Goal: Information Seeking & Learning: Check status

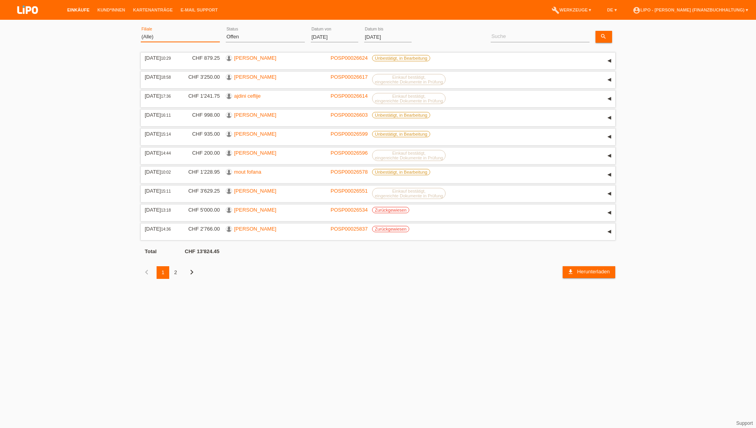
click at [157, 37] on select "(Alle) Aarau Biel Conthey Contone Delémont Dietikon Dietlikon Egerkingen Emmen …" at bounding box center [180, 36] width 79 height 9
select select "771"
click at [141, 32] on select "(Alle) Aarau Biel Conthey Contone Delémont Dietikon Dietlikon Egerkingen Emmen …" at bounding box center [180, 36] width 79 height 9
click at [239, 36] on select "(Alle) Neu Offen Zurückgewiesen Zurückgetreten / Storniert Abgeschlossen" at bounding box center [265, 36] width 79 height 9
select select "ALL"
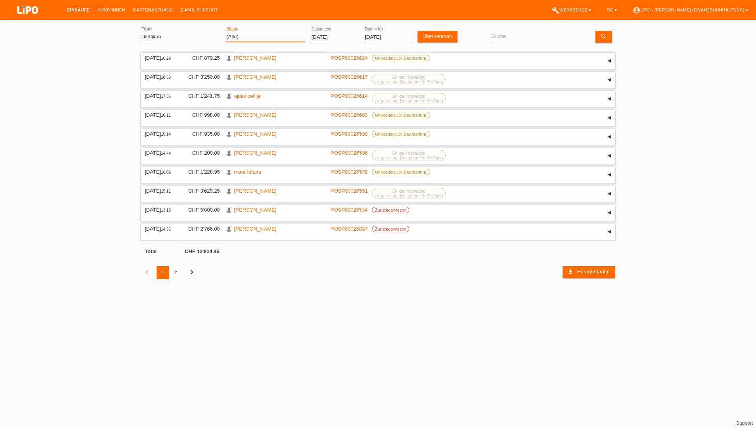
click at [226, 32] on select "(Alle) Neu Offen Zurückgewiesen Zurückgetreten / Storniert Abgeschlossen" at bounding box center [265, 36] width 79 height 9
click at [321, 33] on input "01.08.2025" at bounding box center [334, 37] width 47 height 10
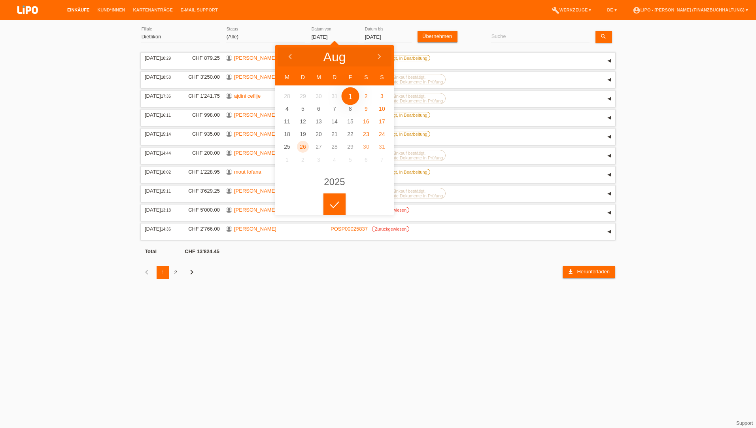
drag, startPoint x: 308, startPoint y: 35, endPoint x: 244, endPoint y: 32, distance: 63.8
click at [244, 32] on div "(Alle) Aarau Biel Conthey Contone Delémont Dietikon Dietlikon Egerkingen Emmen …" at bounding box center [378, 37] width 475 height 27
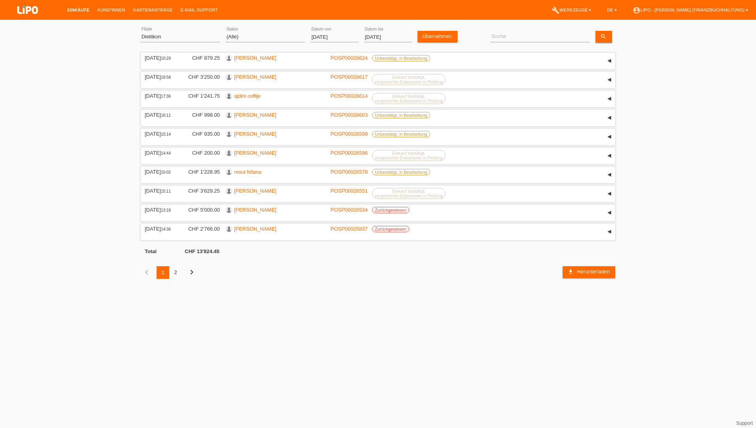
drag, startPoint x: 339, startPoint y: 37, endPoint x: 256, endPoint y: 36, distance: 83.5
click at [256, 36] on div "(Alle) Aarau Biel Conthey Contone Delémont Dietikon Dietlikon Egerkingen Emmen …" at bounding box center [378, 37] width 475 height 27
click at [336, 36] on input "01.08.2025" at bounding box center [334, 37] width 47 height 10
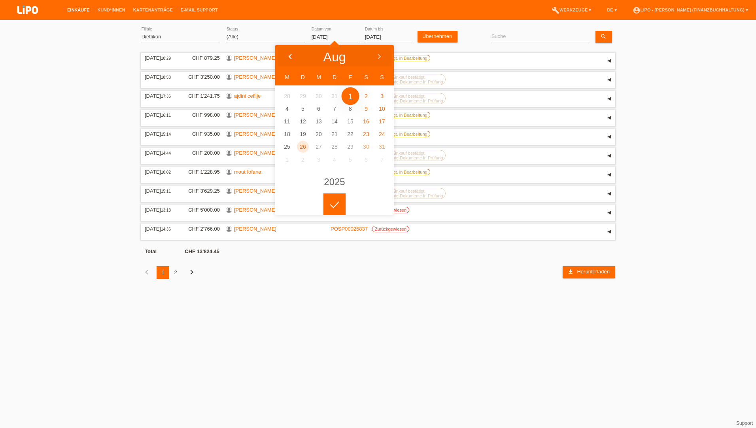
click at [290, 57] on polyline at bounding box center [290, 56] width 2 height 5
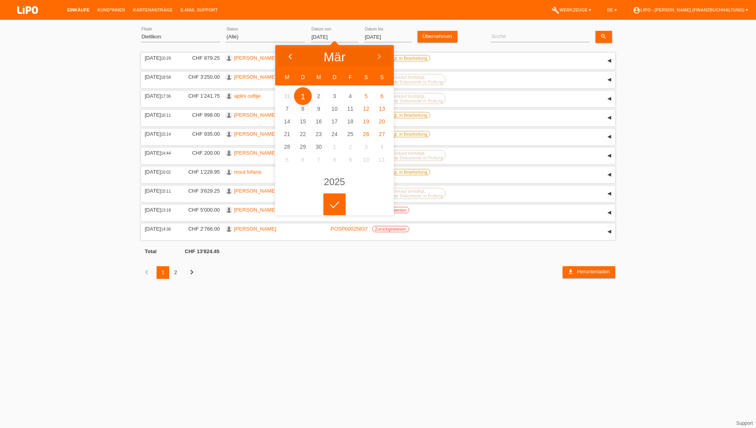
type input "01.03.2025"
click at [333, 204] on icon at bounding box center [334, 204] width 13 height 7
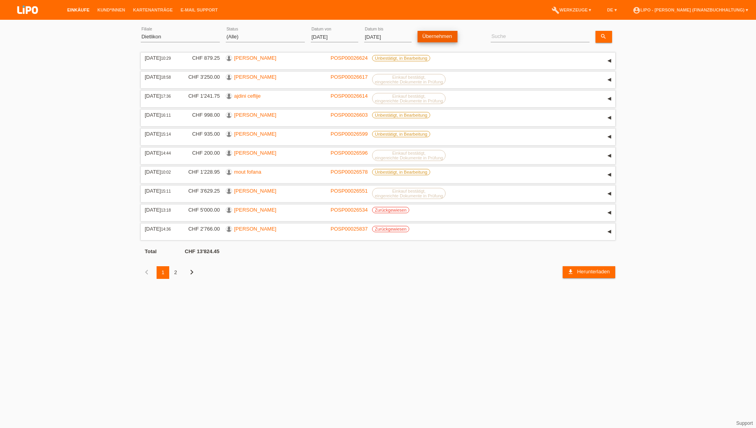
click at [430, 38] on link "Übernehmen" at bounding box center [438, 36] width 40 height 11
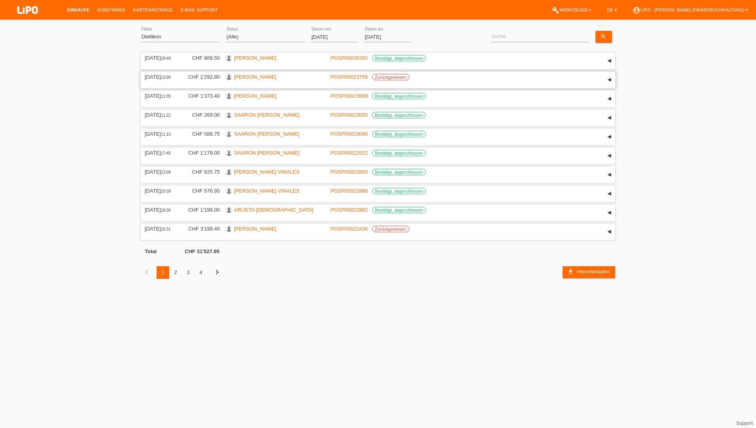
click at [247, 77] on link "[PERSON_NAME]" at bounding box center [255, 77] width 42 height 6
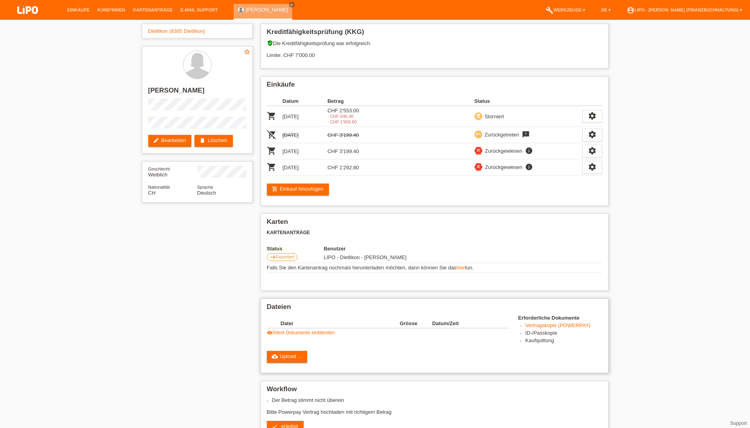
click at [299, 333] on link "visibility Ältere Dokumente einblenden" at bounding box center [301, 333] width 68 height 6
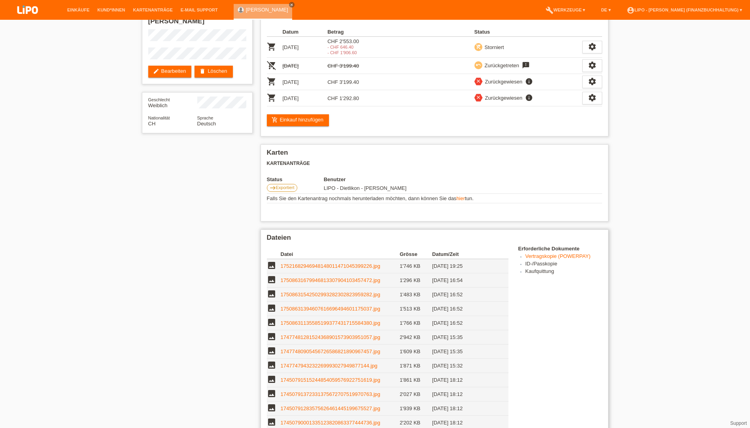
scroll to position [237, 0]
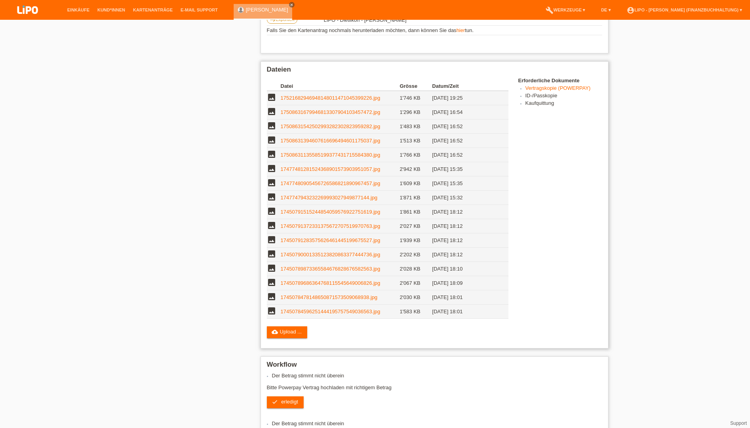
click at [316, 313] on link "17450784596251444195757549036563.jpg" at bounding box center [331, 312] width 100 height 6
click at [339, 294] on link "1745078478148650871573509068938.jpg" at bounding box center [329, 297] width 97 height 6
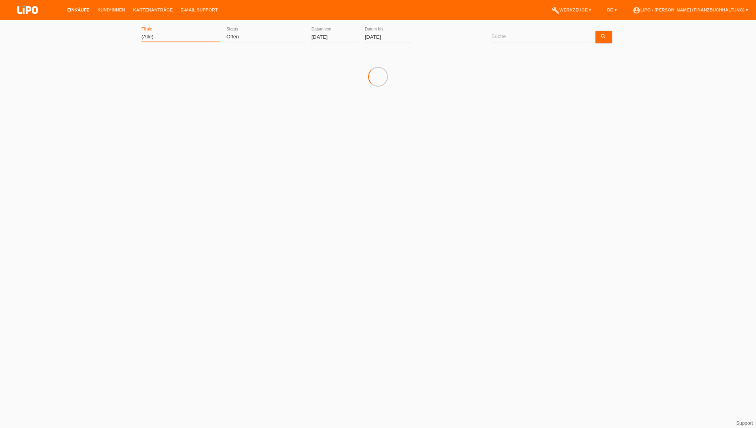
click at [147, 40] on select "(Alle) Aarau Biel Conthey Contone Delémont Dietikon Dietlikon Egerkingen Emmen …" at bounding box center [180, 36] width 79 height 9
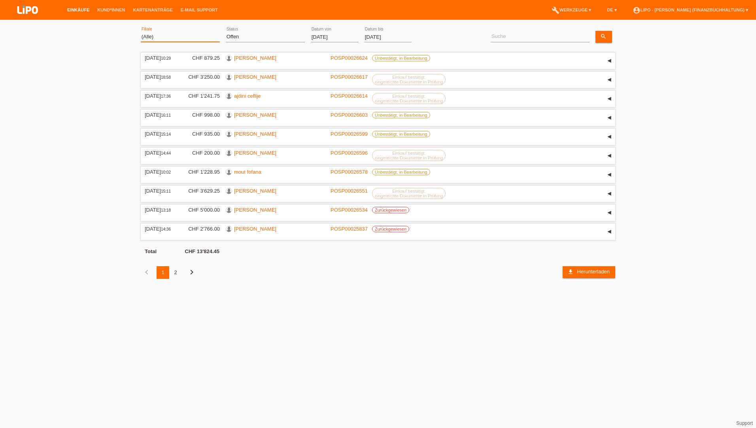
select select "771"
click at [141, 32] on select "(Alle) Aarau Biel Conthey Contone Delémont Dietikon Dietlikon Egerkingen Emmen …" at bounding box center [180, 36] width 79 height 9
click at [247, 38] on select "(Alle) Neu Offen Zurückgewiesen Zurückgetreten / Storniert Abgeschlossen" at bounding box center [265, 36] width 79 height 9
select select "ALL"
click at [226, 32] on select "(Alle) Neu Offen Zurückgewiesen Zurückgetreten / Storniert Abgeschlossen" at bounding box center [265, 36] width 79 height 9
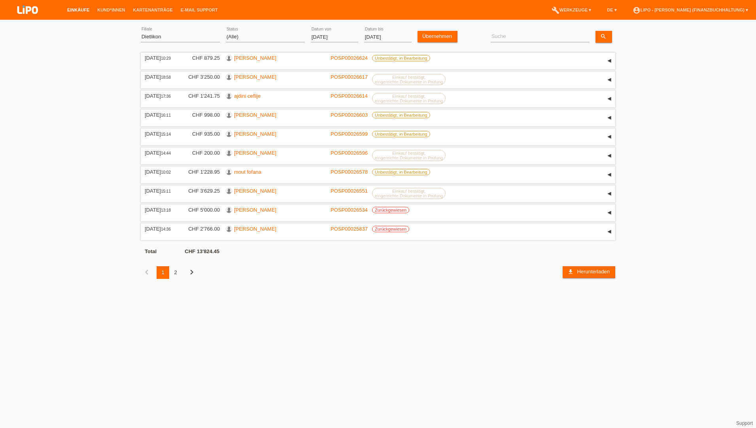
click at [326, 40] on input "01.08.2025" at bounding box center [334, 37] width 47 height 10
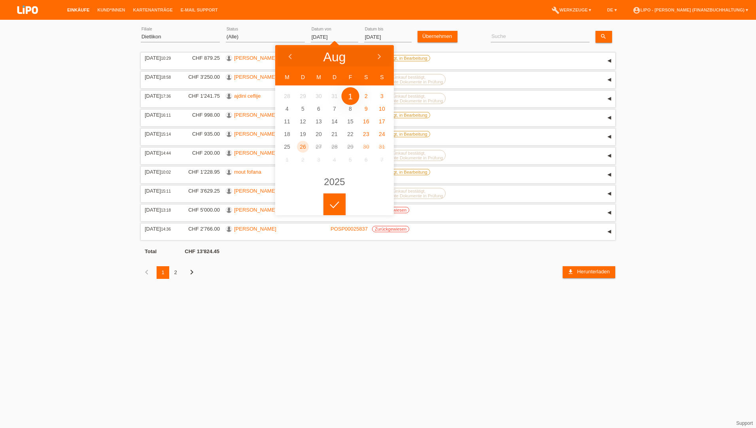
drag, startPoint x: 339, startPoint y: 36, endPoint x: 288, endPoint y: 33, distance: 51.1
click at [288, 33] on div "(Alle) Aarau Biel Conthey Contone Delémont Dietikon Dietlikon Egerkingen Emmen …" at bounding box center [378, 37] width 475 height 27
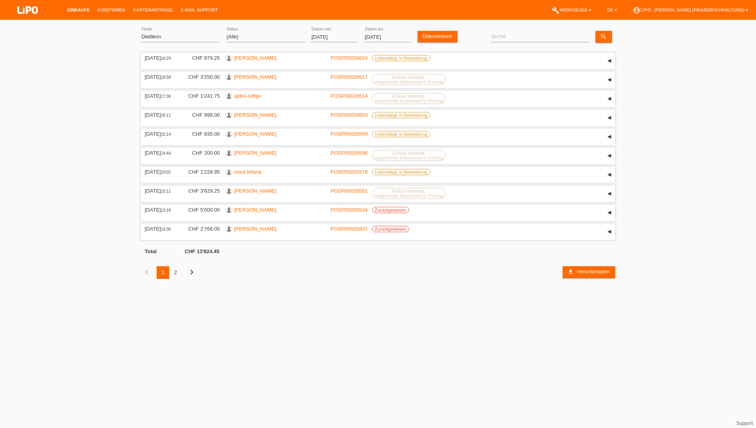
click at [317, 35] on input "01.08.2025" at bounding box center [334, 37] width 47 height 10
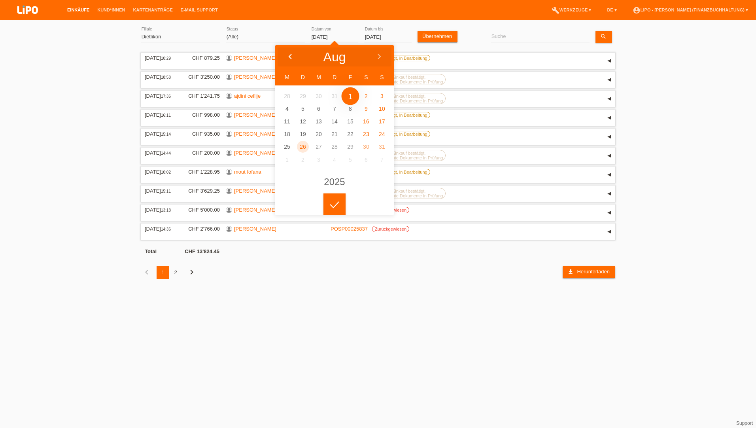
click at [290, 54] on icon at bounding box center [290, 57] width 6 height 6
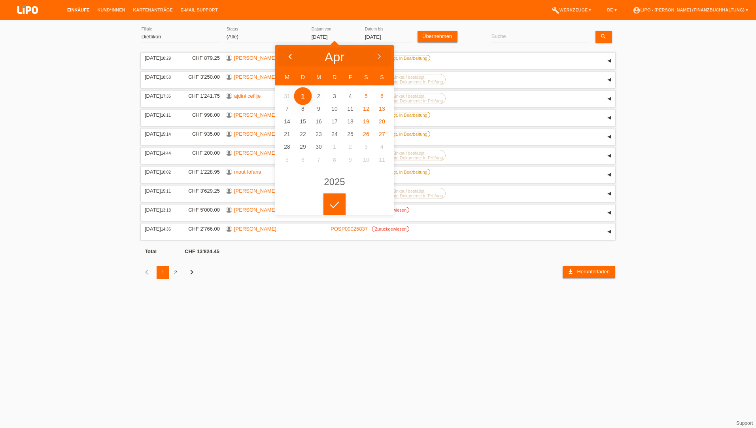
type input "01.03.2025"
click at [339, 202] on icon at bounding box center [334, 204] width 13 height 7
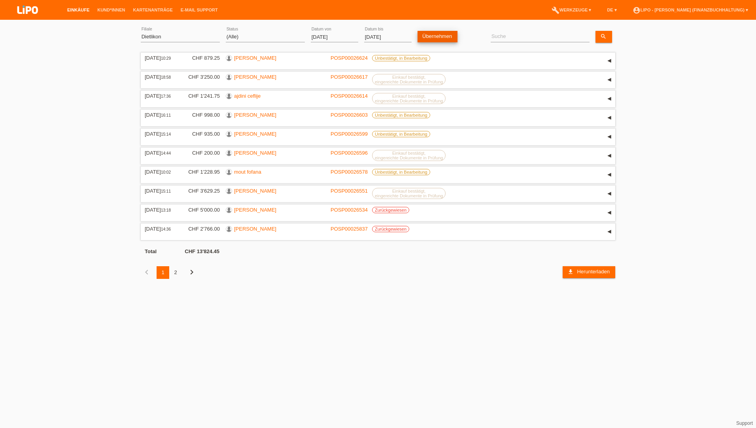
click at [437, 34] on link "Übernehmen" at bounding box center [438, 36] width 40 height 11
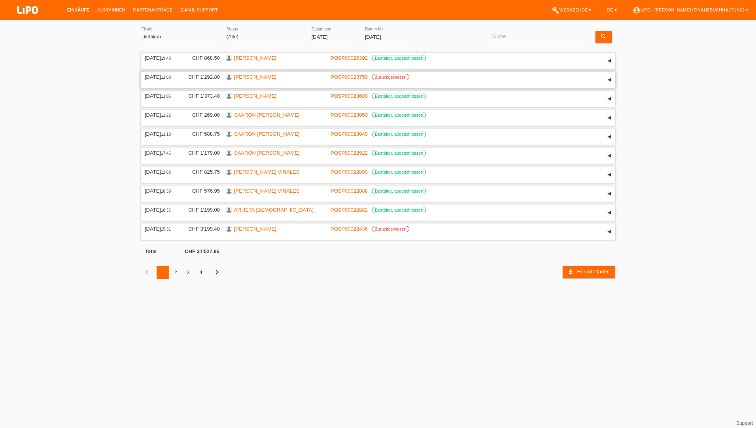
click at [250, 75] on link "[PERSON_NAME]" at bounding box center [255, 77] width 42 height 6
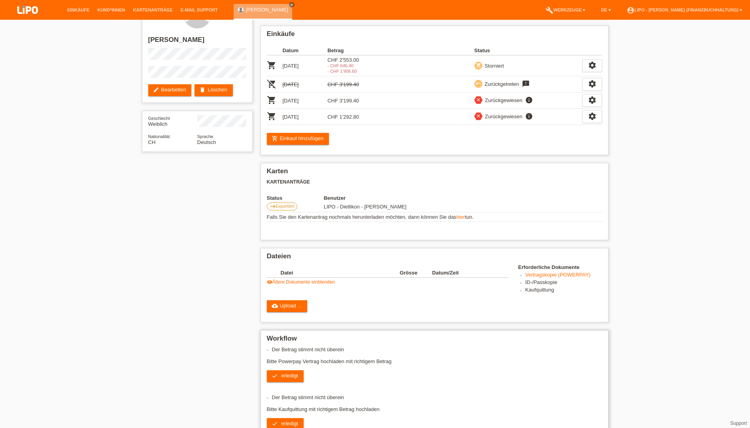
scroll to position [158, 0]
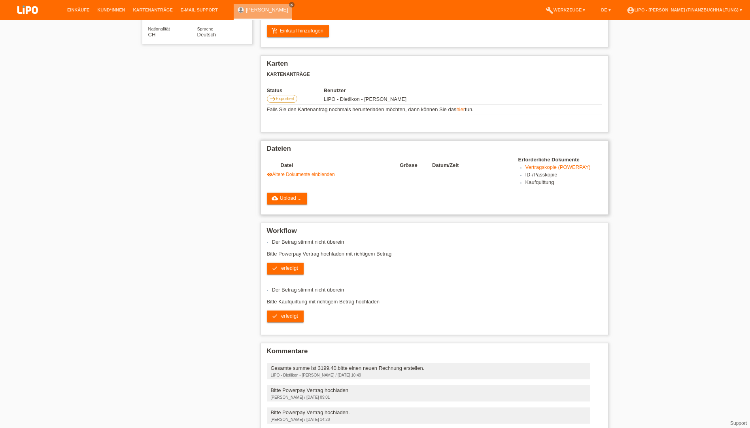
click at [288, 174] on link "visibility Ältere Dokumente einblenden" at bounding box center [301, 175] width 68 height 6
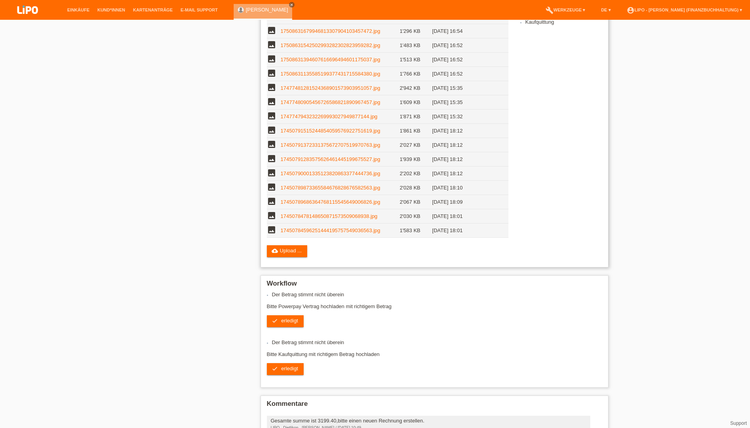
scroll to position [316, 0]
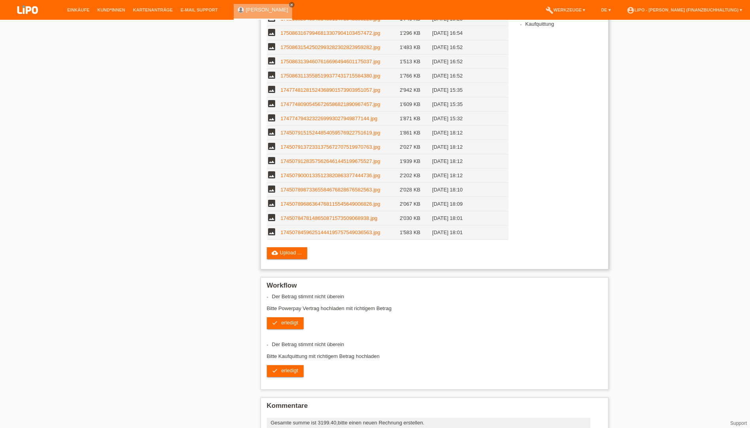
click at [359, 202] on link "17450789686364768115545649006826.jpg" at bounding box center [331, 204] width 100 height 6
click at [324, 188] on link "17450789873365584676828676582563.jpg" at bounding box center [331, 190] width 100 height 6
click at [325, 188] on link "17450789873365584676828676582563.jpg" at bounding box center [331, 190] width 100 height 6
click at [303, 175] on link "17450790001335123820863377444736.jpg" at bounding box center [331, 175] width 100 height 6
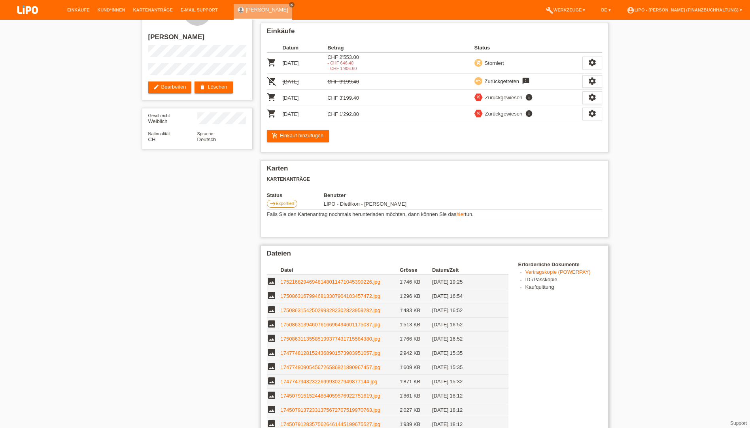
scroll to position [40, 0]
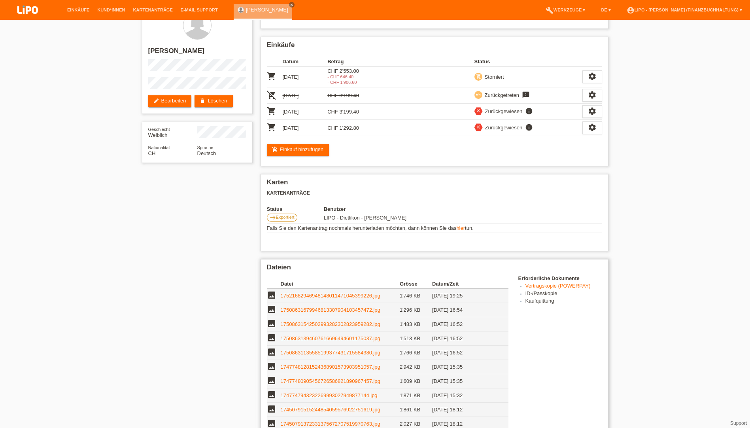
click at [549, 285] on link "Vertragskopie (POWERPAY)" at bounding box center [558, 286] width 65 height 6
click at [322, 297] on link "17521682946948148011471045399226.jpg" at bounding box center [331, 296] width 100 height 6
click at [320, 312] on link "17508631679946813307904103457472.jpg" at bounding box center [331, 310] width 100 height 6
click at [299, 324] on link "17508631542502993282302823959282.jpg" at bounding box center [331, 324] width 100 height 6
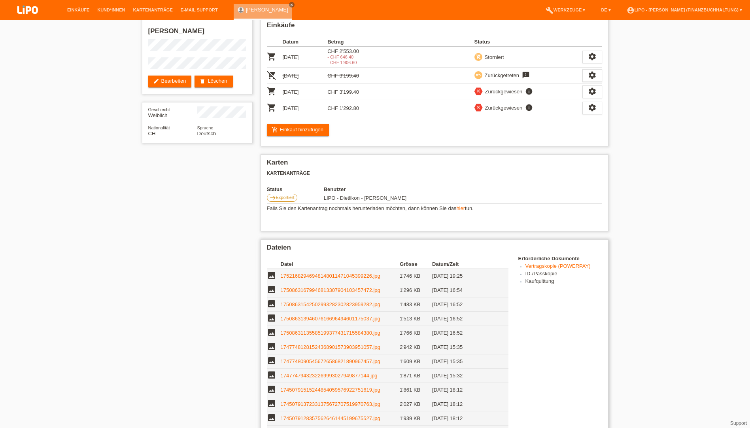
scroll to position [79, 0]
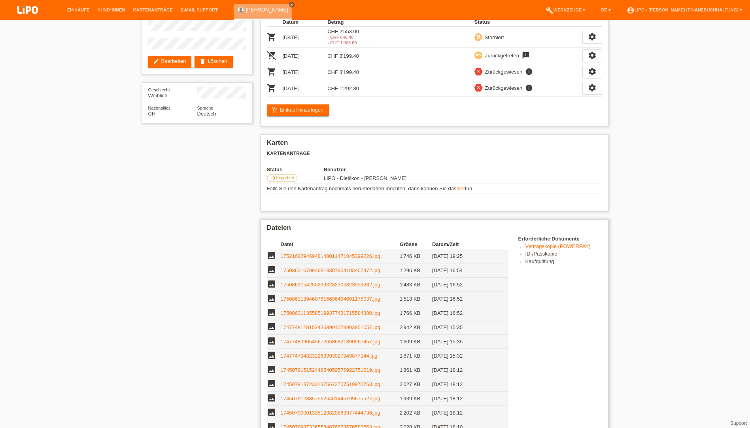
click at [302, 300] on link "17508631394607616696494601175037.jpg" at bounding box center [331, 299] width 100 height 6
click at [312, 313] on link "17508631135585199377431715584380.jpg" at bounding box center [331, 313] width 100 height 6
click at [298, 325] on link "17477481281524368901573903951057.jpg" at bounding box center [331, 327] width 100 height 6
click at [309, 359] on td "1747747943232269993027949877144.jpg" at bounding box center [340, 356] width 119 height 14
click at [309, 356] on link "1747747943232269993027949877144.jpg" at bounding box center [329, 356] width 97 height 6
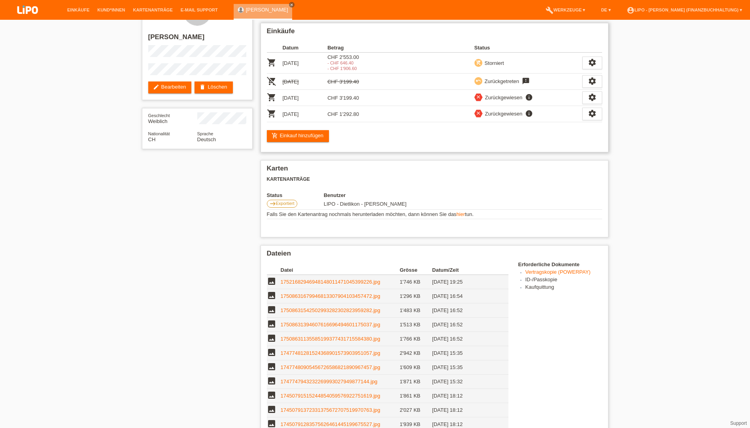
scroll to position [40, 0]
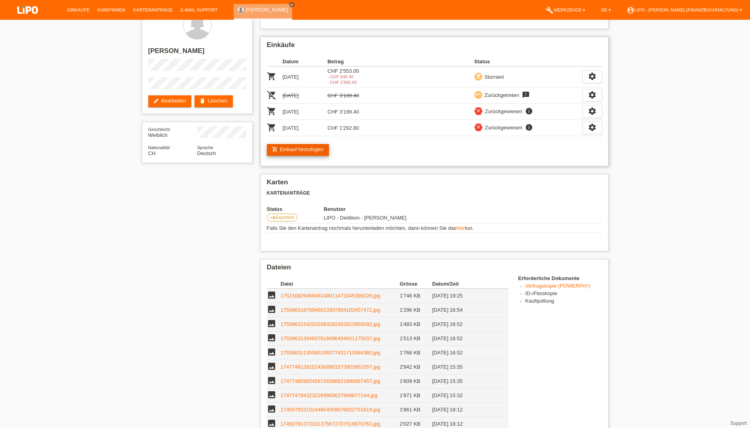
click at [312, 150] on link "add_shopping_cart Einkauf hinzufügen" at bounding box center [298, 150] width 63 height 12
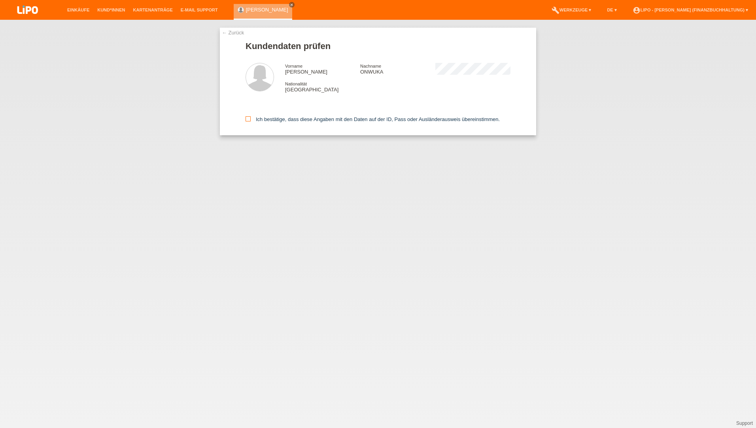
click at [249, 118] on icon at bounding box center [248, 118] width 5 height 5
click at [249, 118] on input "Ich bestätige, dass diese Angaben mit den Daten auf der ID, Pass oder Ausländer…" at bounding box center [248, 118] width 5 height 5
checkbox input "true"
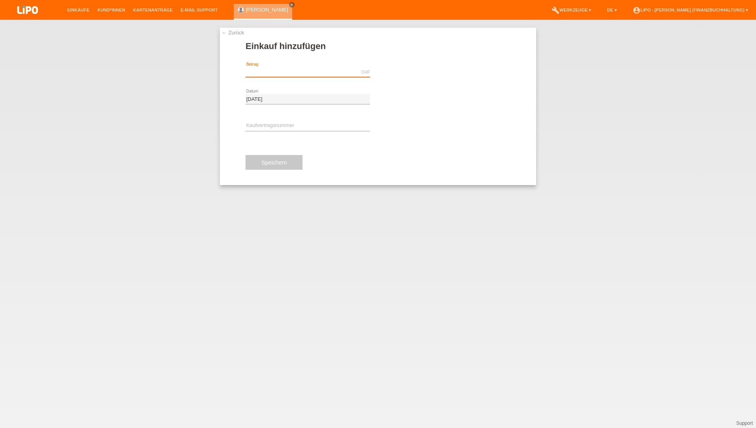
click at [279, 73] on input "text" at bounding box center [308, 72] width 125 height 10
type input "3199.40"
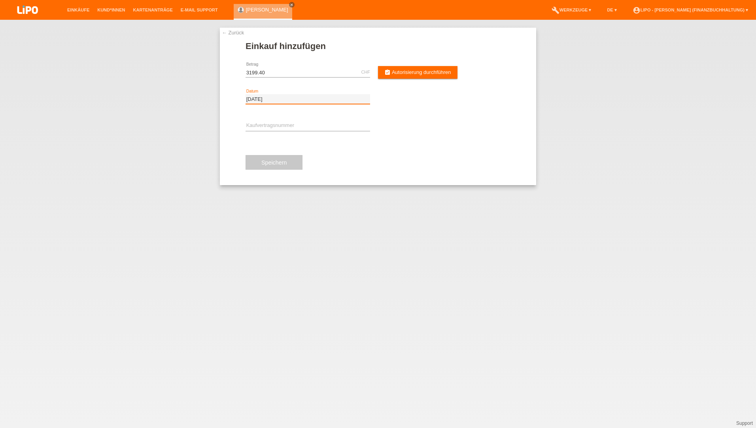
click at [275, 100] on input "[DATE]" at bounding box center [308, 99] width 125 height 10
drag, startPoint x: 286, startPoint y: 96, endPoint x: 170, endPoint y: 109, distance: 115.8
click at [183, 106] on div "← Zurück Einkauf hinzufügen 3199.40 CHF error Betrag [DATE]" at bounding box center [378, 224] width 756 height 408
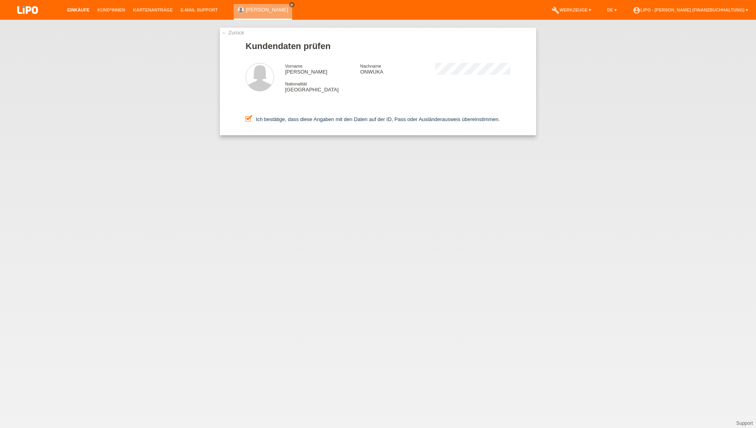
click at [74, 9] on link "Einkäufe" at bounding box center [78, 10] width 30 height 5
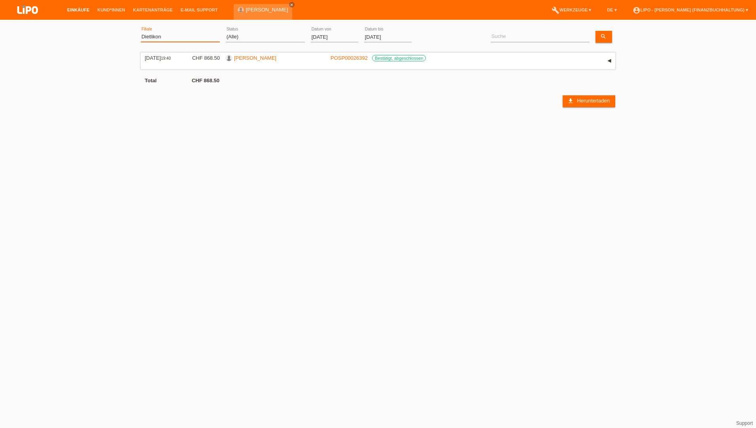
click at [164, 36] on select "(Alle) Aarau Biel Conthey Contone Delémont Dietikon Dietlikon Egerkingen Emmen …" at bounding box center [180, 36] width 79 height 9
click at [259, 33] on select "(Alle) Neu Offen Zurückgewiesen Zurückgetreten / Storniert Abgeschlossen" at bounding box center [265, 36] width 79 height 9
click at [226, 32] on select "(Alle) Neu Offen Zurückgewiesen Zurückgetreten / Storniert Abgeschlossen" at bounding box center [265, 36] width 79 height 9
drag, startPoint x: 306, startPoint y: 38, endPoint x: 313, endPoint y: 37, distance: 7.1
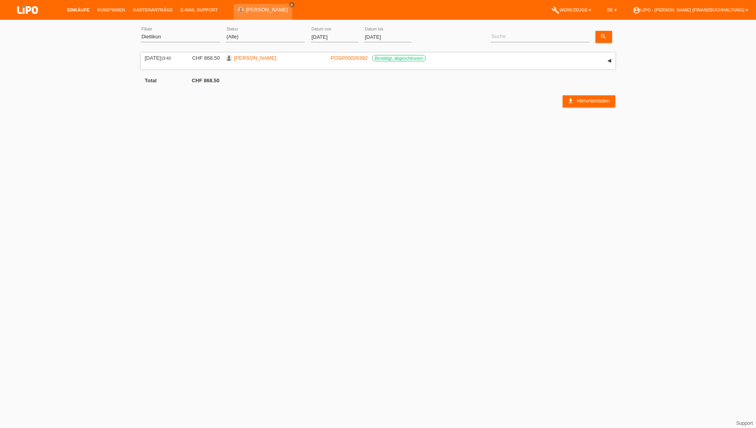
click at [307, 38] on div "(Alle) Aarau Biel Conthey Contone Delémont Dietikon Dietlikon Egerkingen Emmen …" at bounding box center [378, 37] width 475 height 27
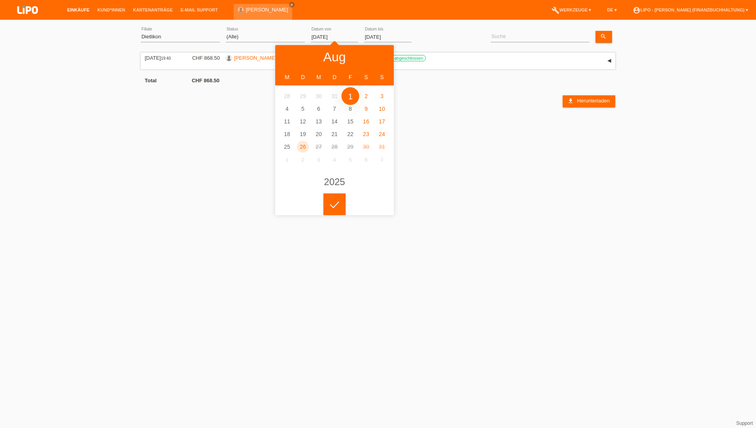
click at [319, 36] on input "[DATE]" at bounding box center [334, 37] width 47 height 10
click at [288, 57] on icon at bounding box center [290, 57] width 6 height 6
type input "01.06.2025"
click at [442, 36] on link "Übernehmen" at bounding box center [438, 36] width 40 height 11
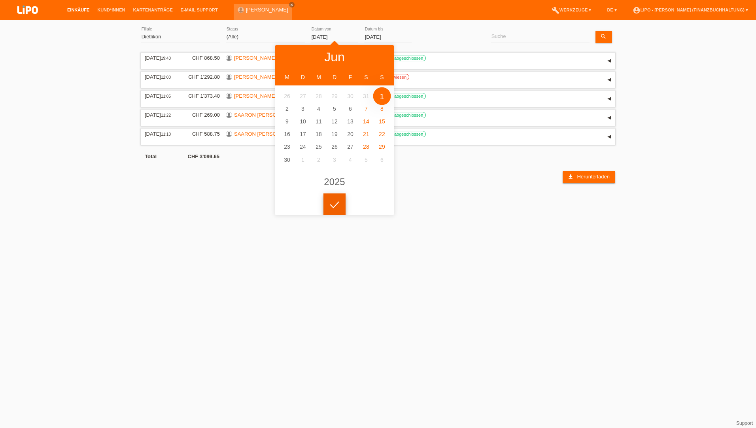
click at [333, 207] on div at bounding box center [335, 204] width 22 height 22
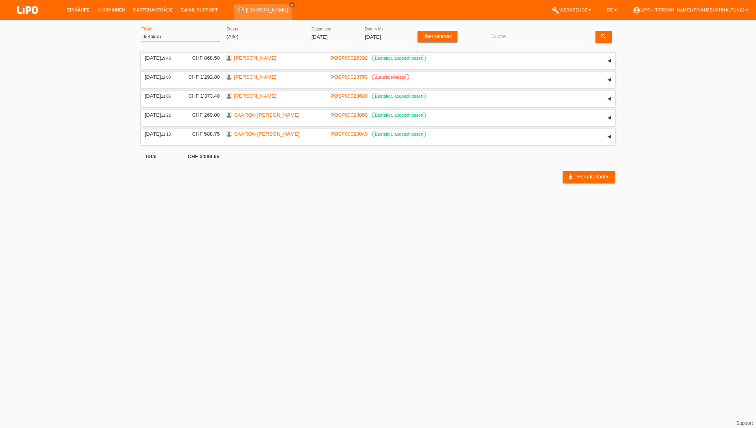
click at [172, 33] on select "(Alle) Aarau Biel Conthey Contone Delémont Dietikon Dietlikon Egerkingen Emmen …" at bounding box center [180, 36] width 79 height 9
click at [141, 32] on select "(Alle) Aarau Biel Conthey Contone Delémont Dietikon Dietlikon Egerkingen Emmen …" at bounding box center [180, 36] width 79 height 9
click at [434, 33] on link "Übernehmen" at bounding box center [438, 36] width 40 height 11
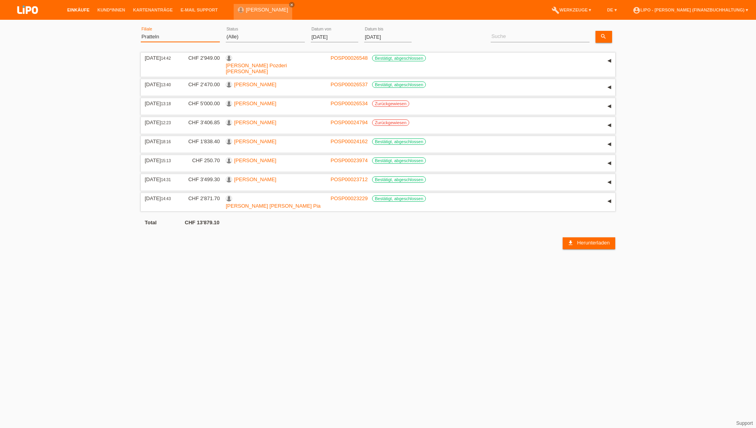
click at [159, 35] on select "(Alle) Aarau Biel Conthey Contone Delémont Dietikon Dietlikon Egerkingen Emmen …" at bounding box center [180, 36] width 79 height 9
select select "771"
click at [141, 32] on select "(Alle) Aarau Biel Conthey Contone Delémont Dietikon Dietlikon Egerkingen Emmen …" at bounding box center [180, 36] width 79 height 9
click at [441, 38] on link "Übernehmen" at bounding box center [438, 36] width 40 height 11
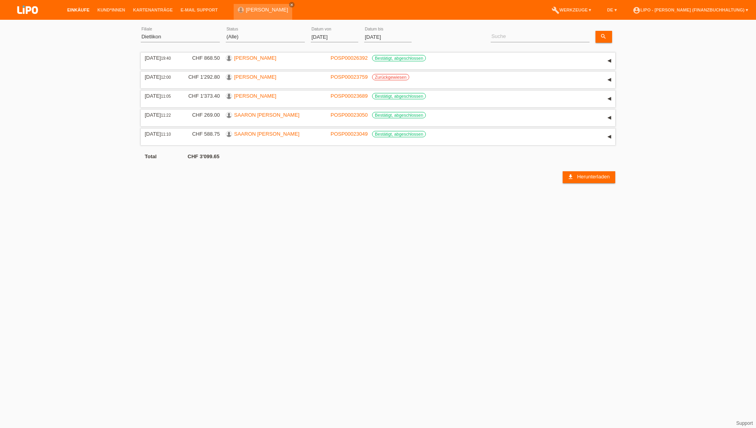
click at [320, 39] on input "[DATE]" at bounding box center [334, 37] width 47 height 10
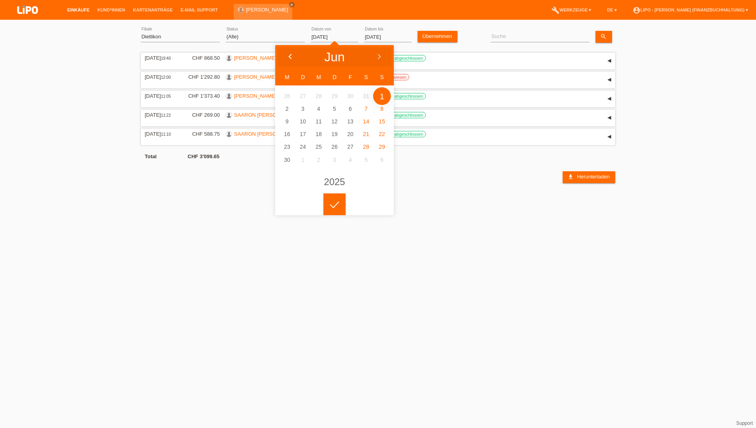
click at [291, 53] on div at bounding box center [290, 57] width 30 height 24
type input "01.05.2025"
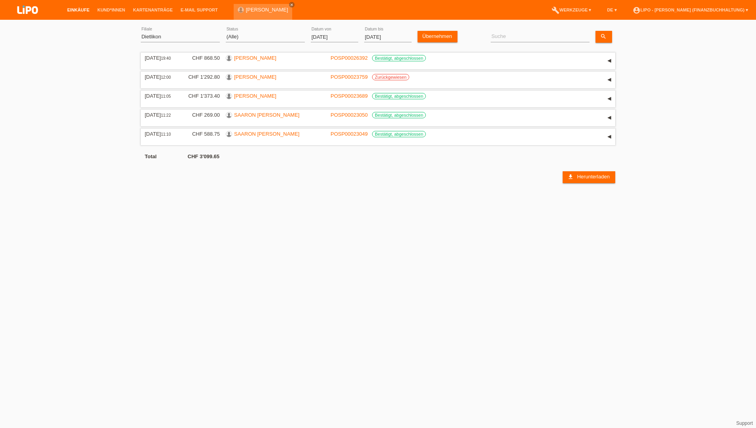
click at [336, 200] on div at bounding box center [335, 198] width 22 height 22
click at [443, 36] on link "Übernehmen" at bounding box center [438, 36] width 40 height 11
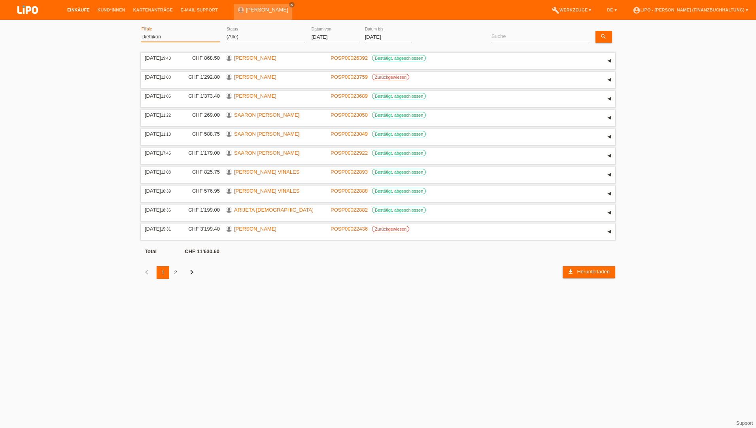
click at [170, 33] on select "(Alle) Aarau Biel Conthey Contone Delémont Dietikon Dietlikon Egerkingen Emmen …" at bounding box center [180, 36] width 79 height 9
select select "0"
click at [141, 32] on select "(Alle) Aarau Biel Conthey Contone Delémont Dietikon Dietlikon Egerkingen Emmen …" at bounding box center [180, 36] width 79 height 9
click at [447, 33] on link "Übernehmen" at bounding box center [438, 36] width 40 height 11
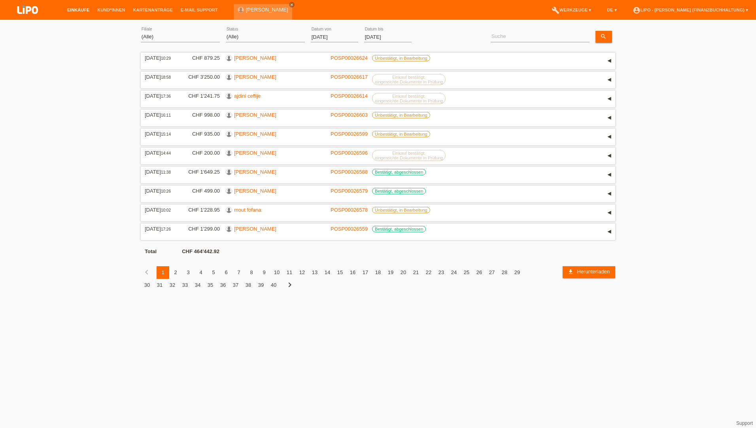
click at [232, 285] on div "37" at bounding box center [235, 285] width 13 height 13
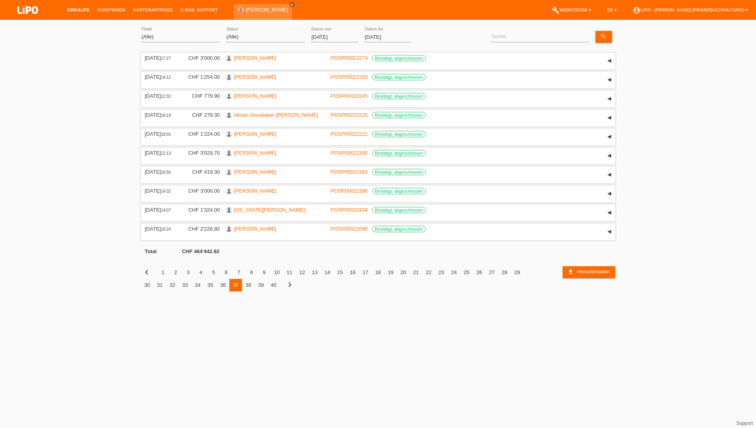
click at [463, 273] on div "25" at bounding box center [466, 272] width 13 height 13
click at [455, 273] on div "24" at bounding box center [454, 272] width 13 height 13
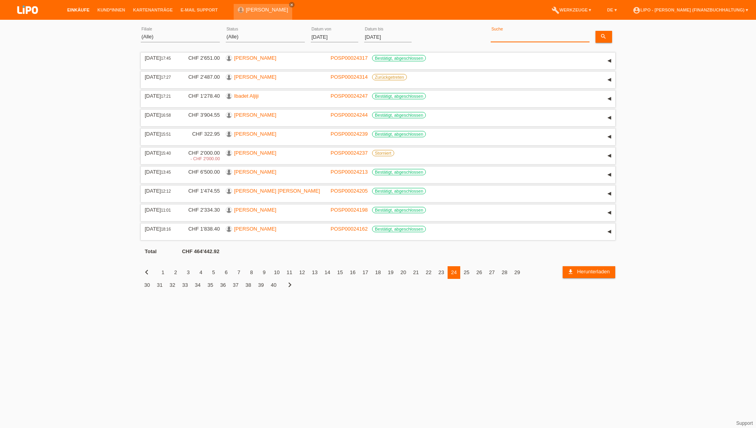
click at [501, 35] on input at bounding box center [540, 37] width 99 height 10
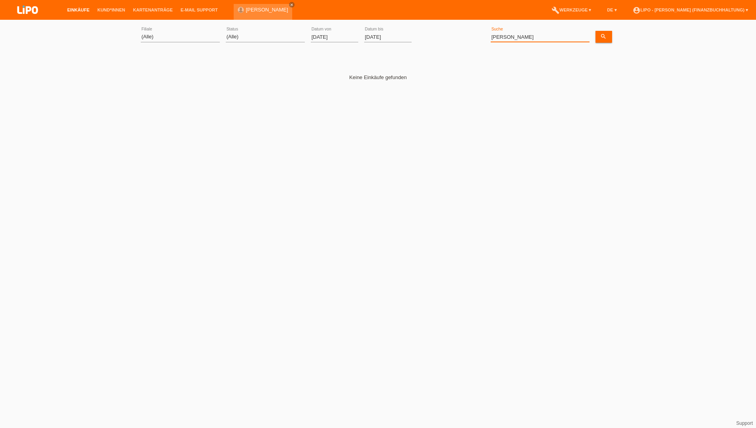
drag, startPoint x: 530, startPoint y: 38, endPoint x: 400, endPoint y: 27, distance: 130.3
click at [400, 27] on div "(Alle) Aarau Biel Conthey Contone Delémont Dietikon Dietlikon Egerkingen Emmen …" at bounding box center [378, 37] width 475 height 27
drag, startPoint x: 513, startPoint y: 36, endPoint x: 394, endPoint y: 46, distance: 119.1
click at [394, 46] on div "(Alle) Aarau Biel Conthey Contone Delémont Dietikon Dietlikon Egerkingen Emmen …" at bounding box center [378, 37] width 475 height 27
type input "mohammad"
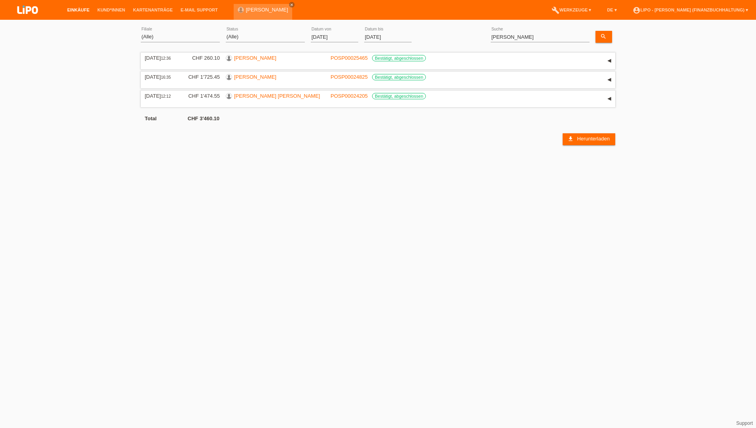
click at [549, 145] on html "Einkäufe Kund*innen Kartenanträge E-Mail Support NATALIE ONWUKA close" at bounding box center [378, 72] width 756 height 145
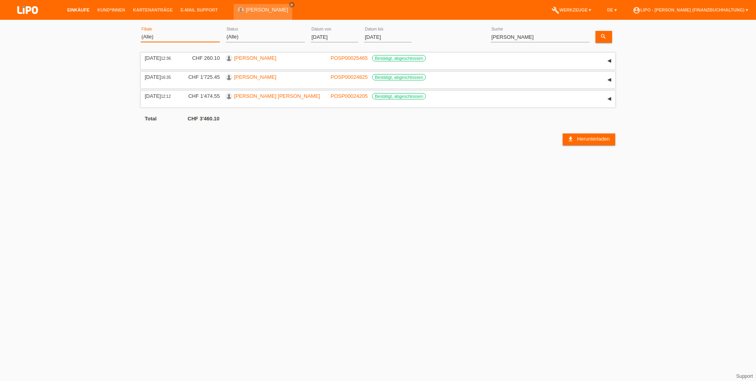
click at [159, 38] on select "(Alle) Aarau Biel Conthey Contone Delémont Dietikon Dietlikon Egerkingen Emmen …" at bounding box center [180, 36] width 79 height 9
select select "483"
click at [141, 32] on select "(Alle) Aarau Biel Conthey Contone Delémont Dietikon Dietlikon Egerkingen Emmen …" at bounding box center [180, 36] width 79 height 9
click at [340, 37] on input "01.05.2025" at bounding box center [334, 37] width 47 height 10
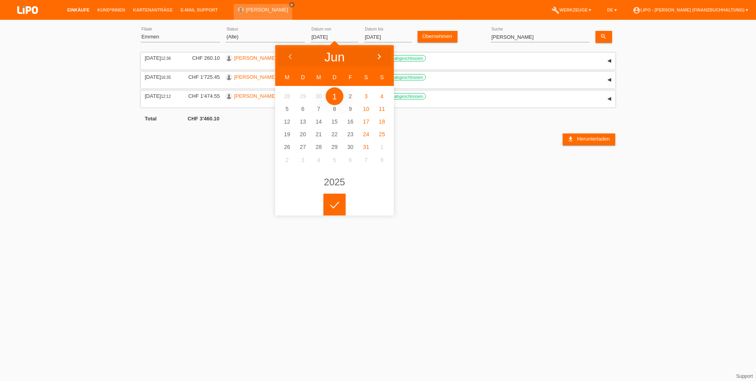
click at [380, 54] on icon at bounding box center [379, 57] width 6 height 6
type input "10.07.2025"
click at [438, 34] on link "Übernehmen" at bounding box center [438, 36] width 40 height 11
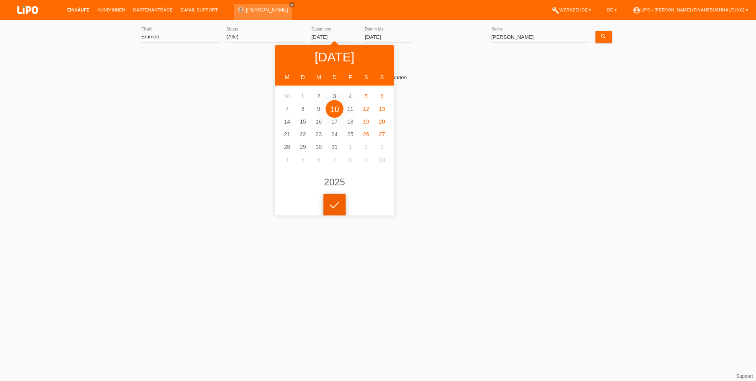
click at [337, 203] on icon at bounding box center [334, 204] width 13 height 7
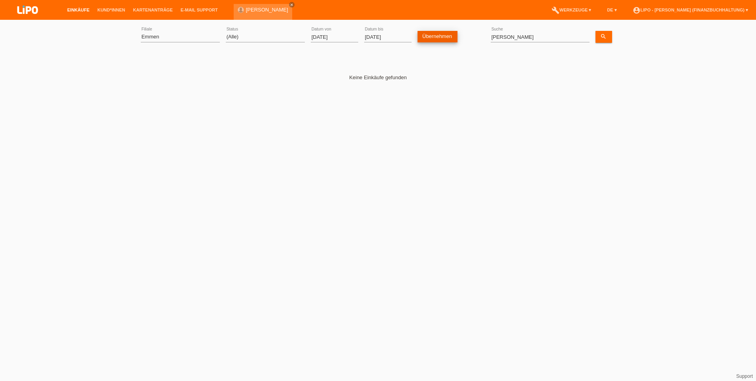
click at [443, 37] on link "Übernehmen" at bounding box center [438, 36] width 40 height 11
drag, startPoint x: 529, startPoint y: 37, endPoint x: 358, endPoint y: 25, distance: 171.3
click at [358, 25] on div "(Alle) Aarau Biel Conthey Contone Delémont Dietikon Dietlikon Egerkingen Emmen …" at bounding box center [378, 37] width 475 height 27
drag, startPoint x: 606, startPoint y: 38, endPoint x: 593, endPoint y: 38, distance: 13.4
click at [606, 38] on icon "search" at bounding box center [603, 36] width 6 height 6
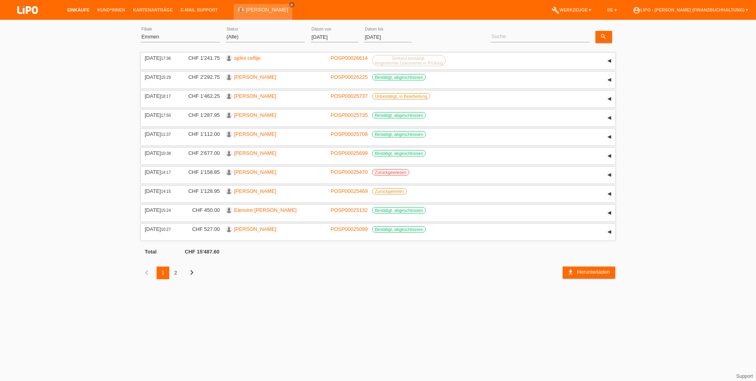
click at [177, 271] on div "2" at bounding box center [175, 272] width 13 height 13
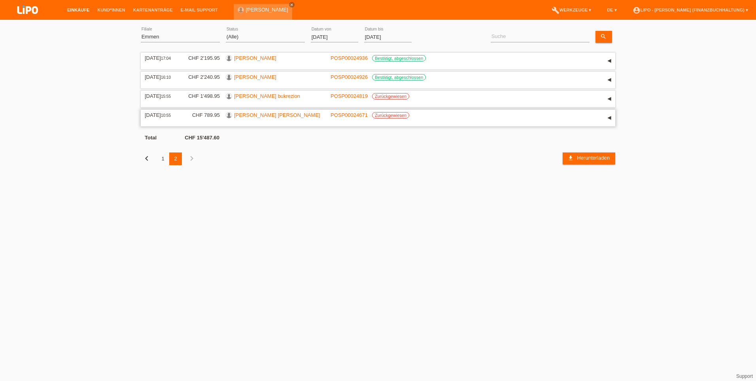
click at [254, 116] on link "[PERSON_NAME] [PERSON_NAME]" at bounding box center [277, 115] width 86 height 6
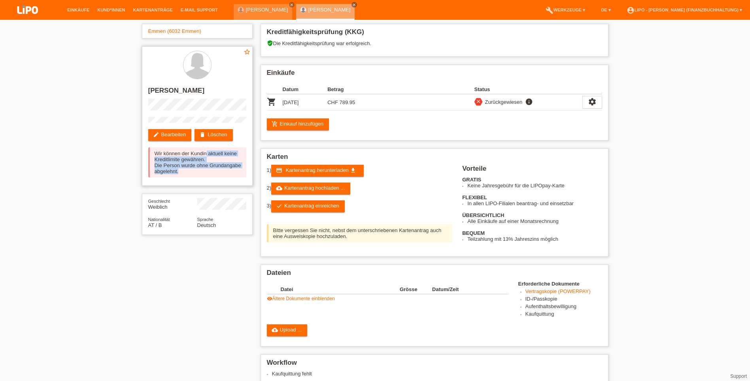
drag, startPoint x: 155, startPoint y: 154, endPoint x: 190, endPoint y: 171, distance: 38.9
click at [190, 171] on div "Wir können der Kundin aktuell keine Kreditlimite gewähren. Die Person wurde ohn…" at bounding box center [197, 162] width 98 height 30
copy div "Wir können der Kundin aktuell keine Kreditlimite gewähren. Die Person wurde ohn…"
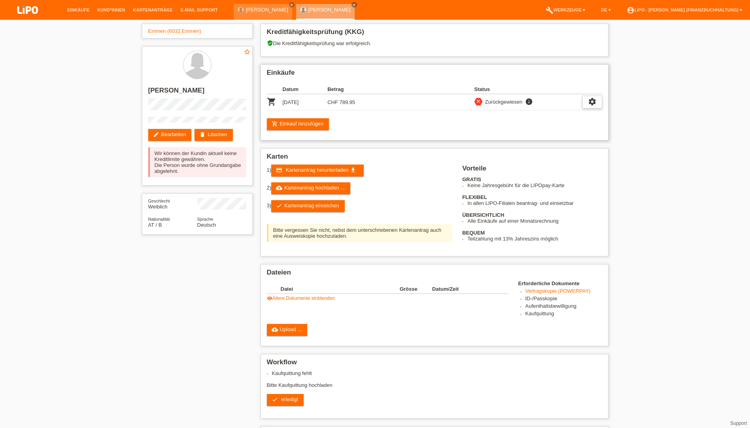
click at [590, 102] on icon "settings" at bounding box center [592, 101] width 9 height 9
click at [538, 113] on div "fullscreen Anzeigen" at bounding box center [564, 115] width 127 height 12
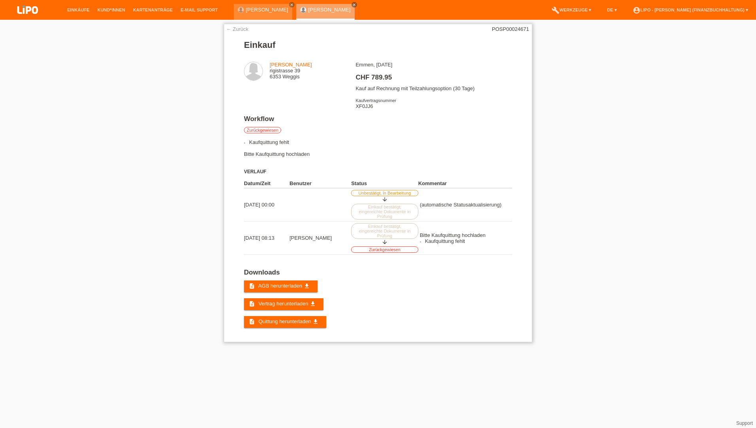
click at [365, 105] on div "Emmen, [DATE] CHF 789.95 Kauf auf Rechnung mit Teilzahlungsoption (30 Tage) Kau…" at bounding box center [434, 88] width 156 height 53
copy div "XF0JJ6"
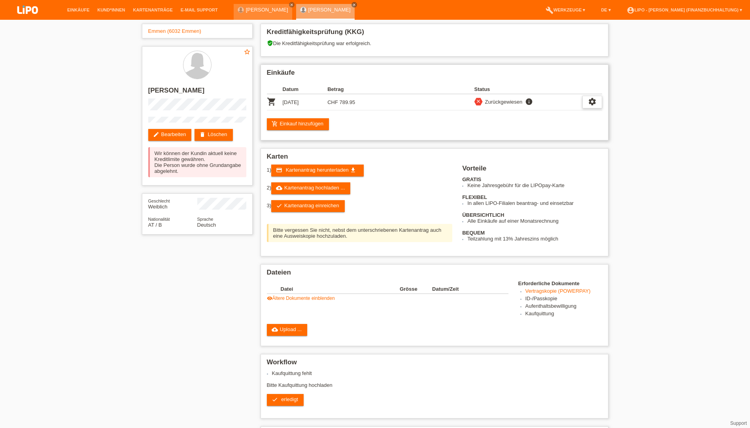
click at [591, 98] on icon "settings" at bounding box center [592, 101] width 9 height 9
click at [537, 114] on div "fullscreen Anzeigen" at bounding box center [564, 115] width 127 height 12
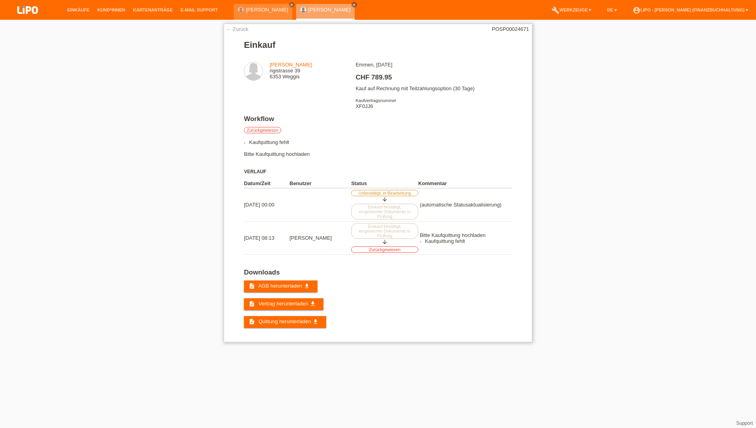
click at [369, 106] on div "Emmen, [DATE] CHF 789.95 Kauf auf Rechnung mit Teilzahlungsoption (30 Tage) Kau…" at bounding box center [434, 88] width 156 height 53
click at [369, 106] on div "Emmen, 10.07.2025 CHF 789.95 Kauf auf Rechnung mit Teilzahlungsoption (30 Tage)…" at bounding box center [434, 88] width 156 height 53
copy div "XF0JJ6"
click at [367, 108] on div "Emmen, 10.07.2025 CHF 789.95 Kauf auf Rechnung mit Teilzahlungsoption (30 Tage)…" at bounding box center [434, 88] width 156 height 53
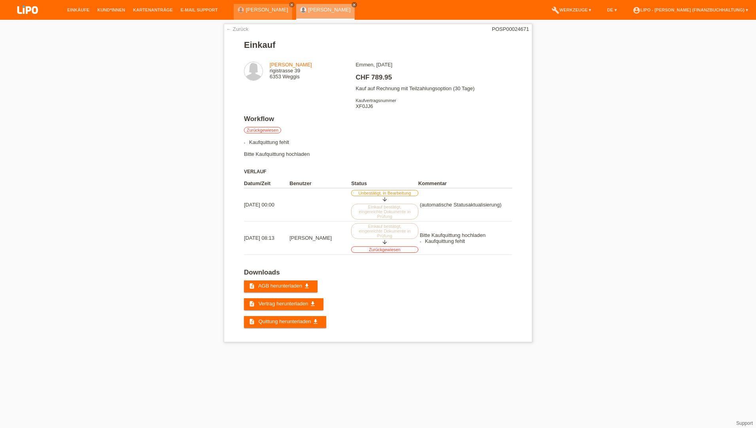
click at [547, 182] on div "← Zurück POSP00024671 Einkauf marjana neda rigistrasse 39 6353 Weggis CHF 789.9…" at bounding box center [378, 185] width 756 height 330
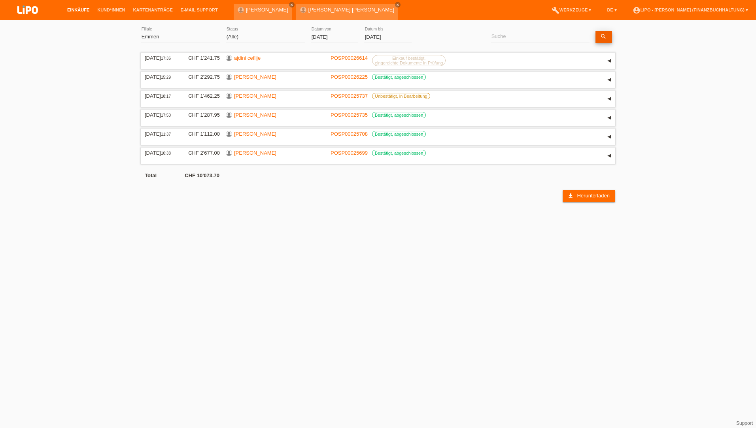
click at [599, 38] on link "search" at bounding box center [604, 37] width 17 height 12
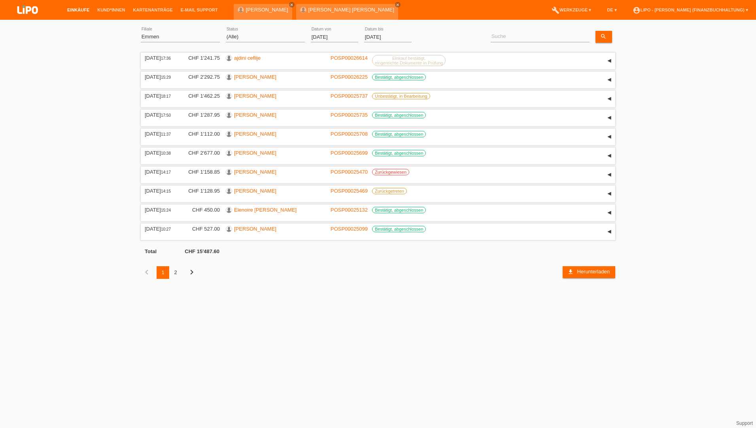
click at [174, 271] on div "2" at bounding box center [175, 272] width 13 height 13
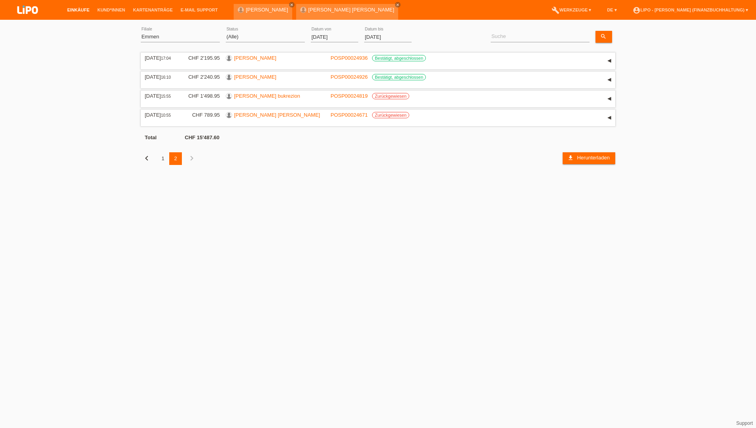
click at [165, 160] on div "1" at bounding box center [163, 158] width 13 height 13
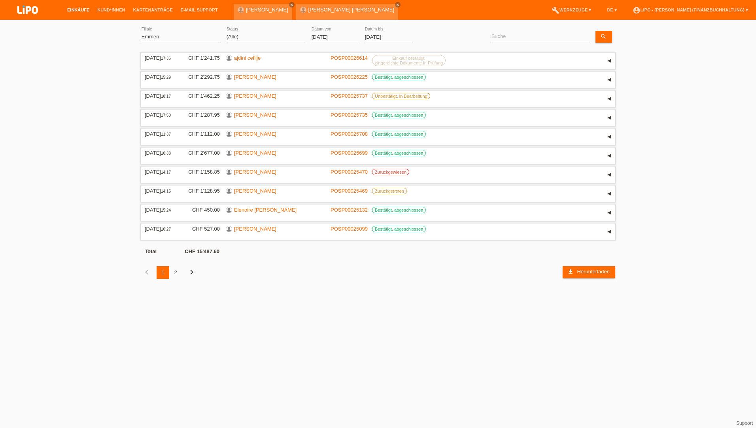
click at [176, 274] on div "2" at bounding box center [175, 272] width 13 height 13
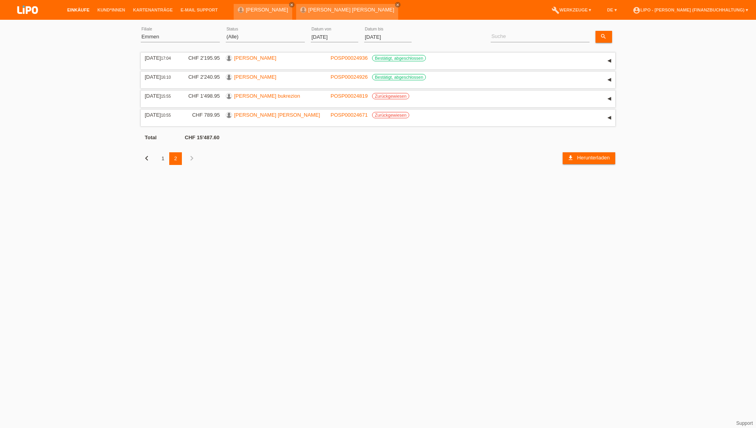
click at [78, 9] on link "Einkäufe" at bounding box center [78, 10] width 30 height 5
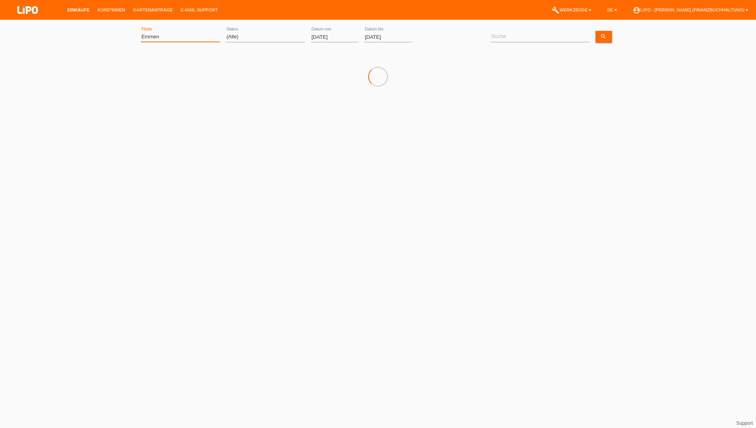
drag, startPoint x: 149, startPoint y: 36, endPoint x: 172, endPoint y: 41, distance: 23.6
click at [149, 36] on select "(Alle) Aarau Biel Conthey Contone Delémont Dietikon Dietlikon Egerkingen Emmen …" at bounding box center [180, 36] width 79 height 9
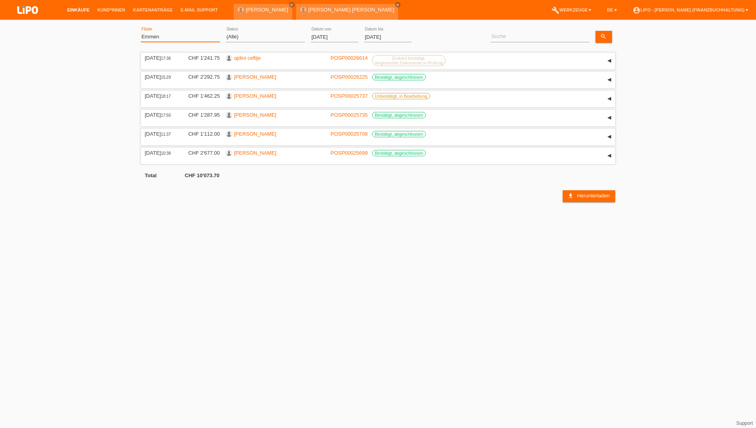
select select "0"
click at [141, 32] on select "(Alle) Aarau Biel Conthey Contone Delémont Dietikon Dietlikon Egerkingen Emmen …" at bounding box center [180, 36] width 79 height 9
click at [323, 35] on input "01.08.2025" at bounding box center [334, 37] width 47 height 10
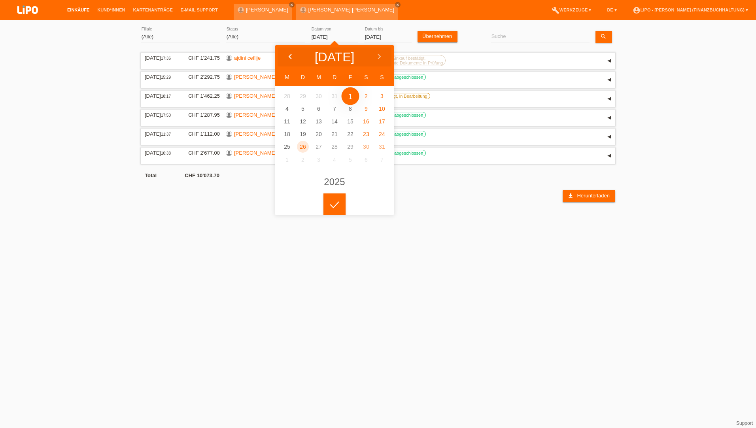
click at [290, 55] on polyline at bounding box center [290, 56] width 2 height 5
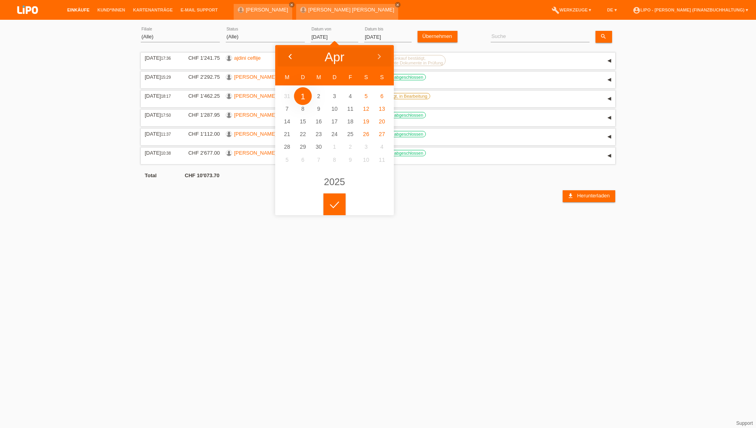
click at [290, 55] on polyline at bounding box center [290, 56] width 2 height 5
type input "01.02.2025"
click at [334, 200] on div at bounding box center [335, 204] width 22 height 22
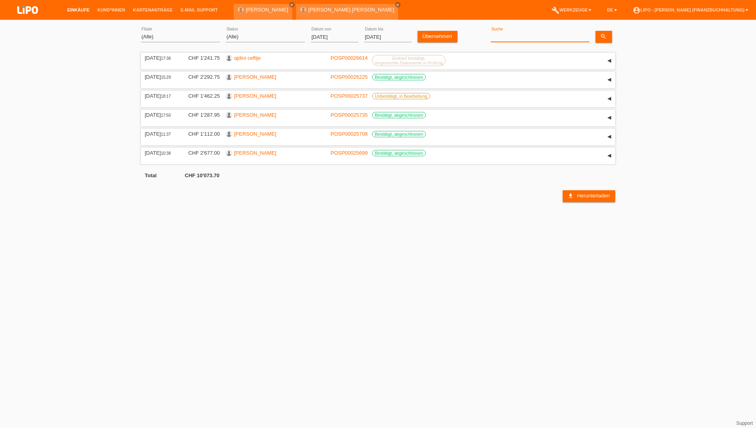
click at [504, 32] on input at bounding box center [540, 37] width 99 height 10
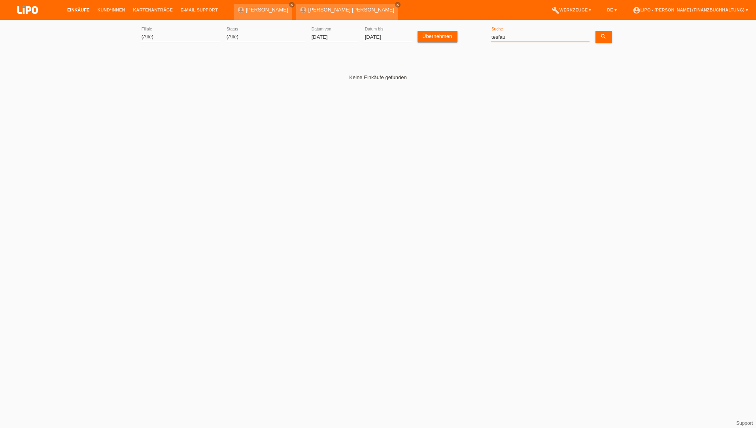
click at [502, 40] on input "tesfau" at bounding box center [540, 37] width 99 height 10
drag, startPoint x: 511, startPoint y: 40, endPoint x: 458, endPoint y: 32, distance: 53.6
click at [458, 32] on div "(Alle) Aarau Biel Conthey Contone Delémont Dietikon Dietlikon Egerkingen Emmen …" at bounding box center [378, 37] width 475 height 27
paste input "Bukrezion"
type input "Bukrezion"
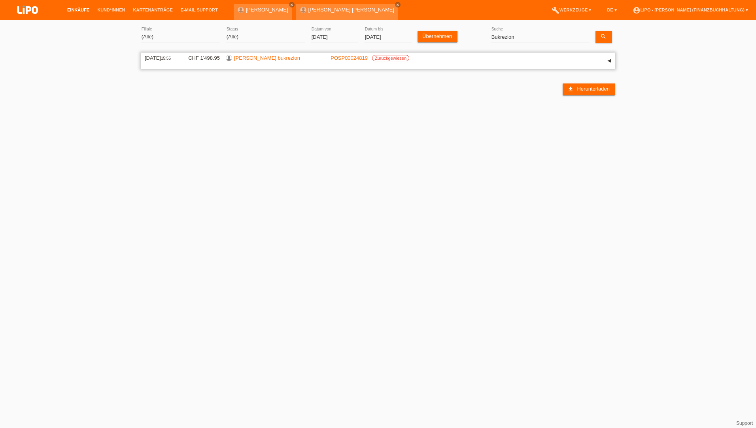
click at [246, 58] on link "[PERSON_NAME] bukrezion" at bounding box center [267, 58] width 66 height 6
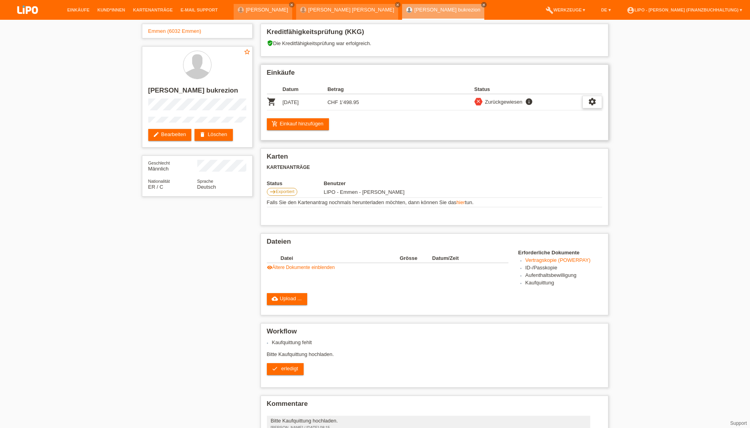
click at [589, 99] on icon "settings" at bounding box center [592, 101] width 9 height 9
click at [550, 114] on div "fullscreen Anzeigen" at bounding box center [552, 115] width 100 height 12
click at [591, 99] on icon "settings" at bounding box center [592, 101] width 9 height 9
click at [546, 115] on div "fullscreen Anzeigen" at bounding box center [552, 115] width 100 height 12
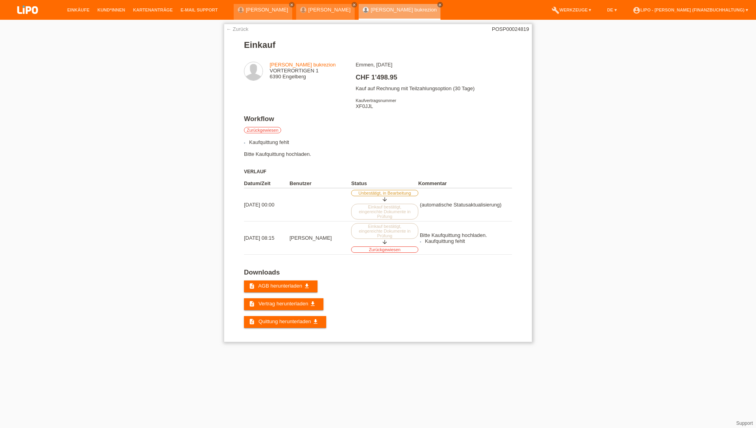
click at [361, 107] on div "Emmen, 12.07.2025 CHF 1'498.95 Kauf auf Rechnung mit Teilzahlungsoption (30 Tag…" at bounding box center [434, 88] width 156 height 53
copy div "XF0JJL"
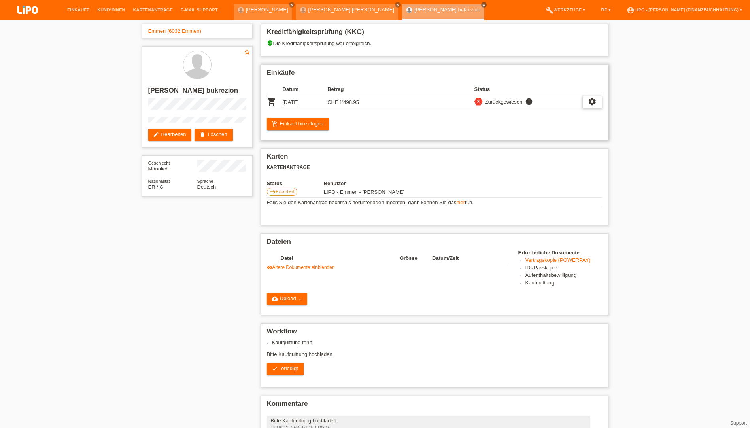
click at [589, 100] on icon "settings" at bounding box center [592, 101] width 9 height 9
click at [549, 117] on div "fullscreen Anzeigen" at bounding box center [552, 115] width 100 height 12
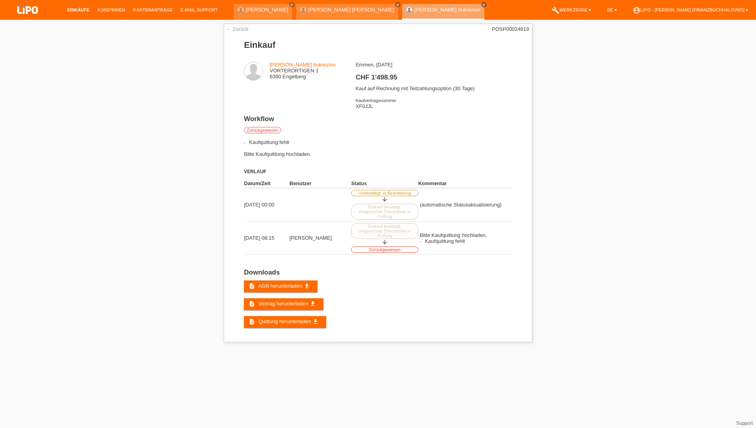
click at [78, 8] on link "Einkäufe" at bounding box center [78, 10] width 30 height 5
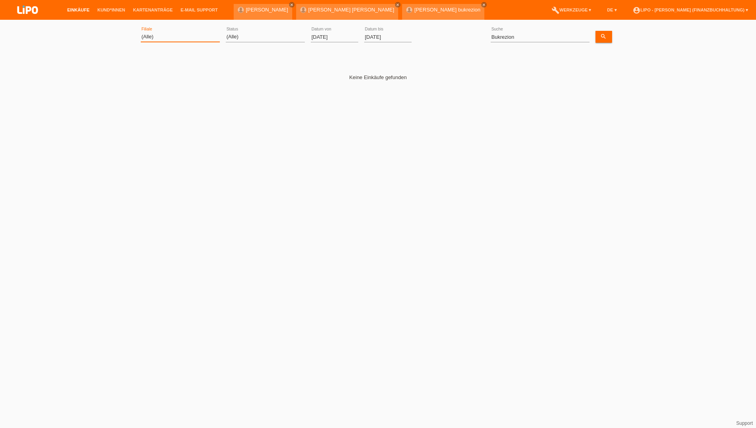
click at [154, 32] on select "(Alle) Aarau Biel Conthey Contone Delémont Dietikon Dietlikon Egerkingen Emmen …" at bounding box center [180, 36] width 79 height 9
select select "771"
click at [141, 32] on select "(Alle) Aarau Biel Conthey Contone Delémont Dietikon Dietlikon Egerkingen Emmen …" at bounding box center [180, 36] width 79 height 9
click at [324, 36] on input "[DATE]" at bounding box center [334, 37] width 47 height 10
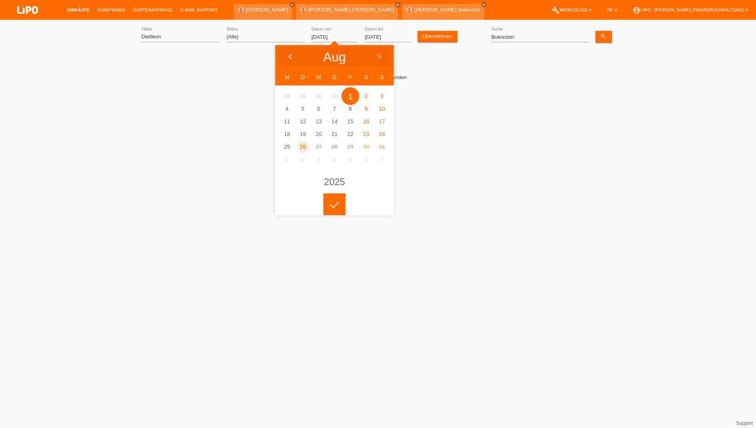
click at [292, 54] on icon at bounding box center [290, 57] width 6 height 6
type input "[DATE]"
click at [336, 204] on icon at bounding box center [334, 204] width 13 height 7
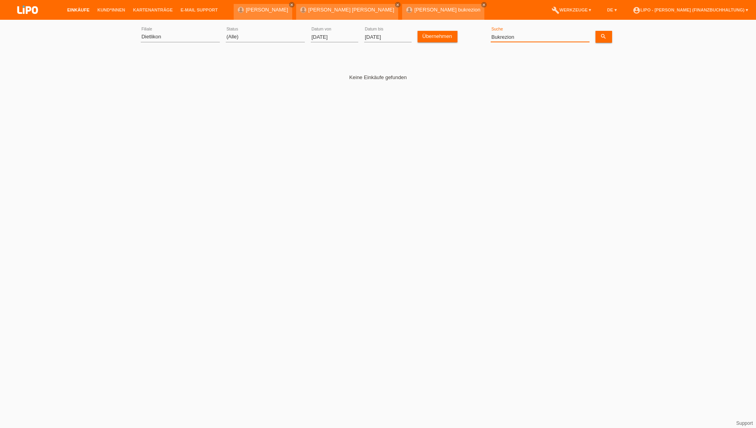
drag, startPoint x: 521, startPoint y: 37, endPoint x: 361, endPoint y: 36, distance: 159.4
click at [361, 36] on div "(Alle) Aarau Biel Conthey Contone Delémont Dietikon Dietlikon Egerkingen Emmen …" at bounding box center [378, 37] width 475 height 27
click at [432, 40] on link "Übernehmen" at bounding box center [438, 36] width 40 height 11
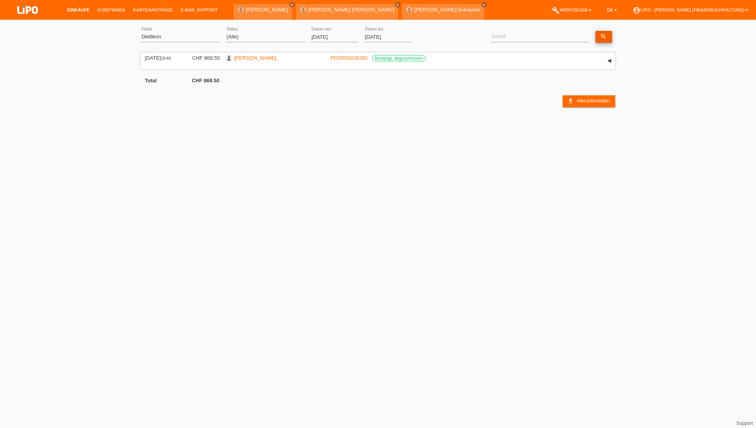
click at [600, 35] on icon "search" at bounding box center [603, 36] width 6 height 6
click at [662, 8] on link "account_circle LIPO - [PERSON_NAME] (Finanzbuchhaltung) ▾" at bounding box center [690, 10] width 123 height 5
click at [620, 40] on link "Logout" at bounding box center [618, 41] width 16 height 6
